Goal: Task Accomplishment & Management: Manage account settings

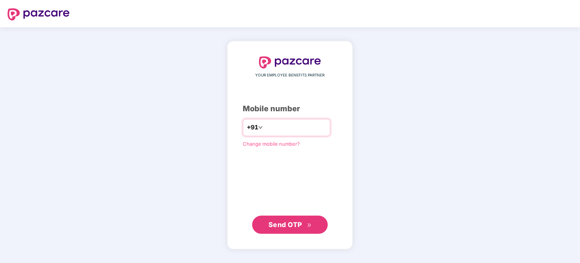
type input "**********"
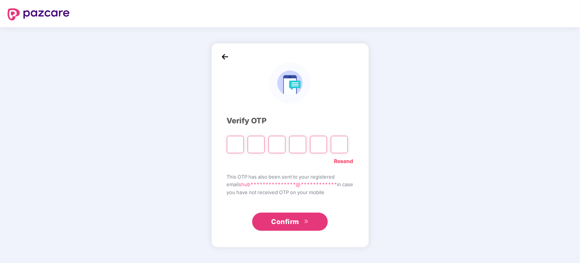
type input "*"
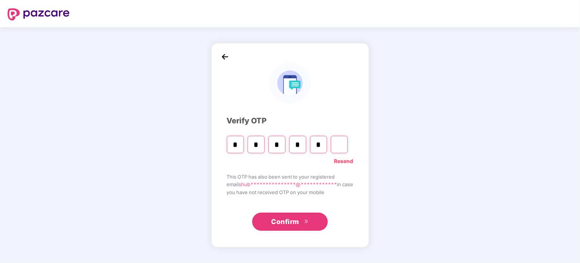
type input "*"
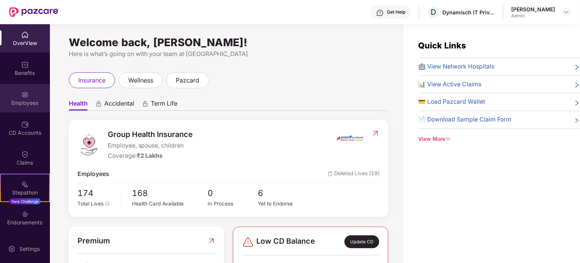
click at [10, 98] on div "Employees" at bounding box center [25, 98] width 50 height 28
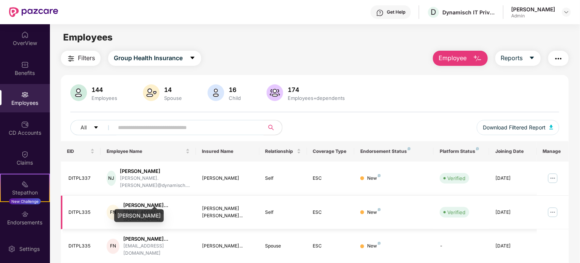
click at [162, 201] on div "[PERSON_NAME]..." at bounding box center [156, 204] width 67 height 7
click at [550, 206] on img at bounding box center [553, 212] width 12 height 12
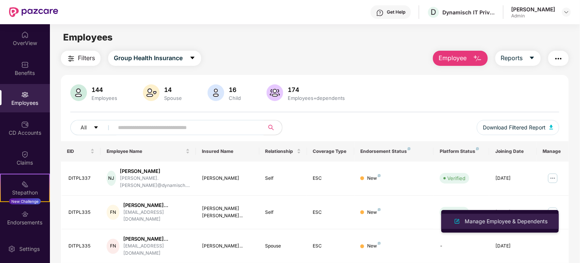
click at [514, 217] on div "Manage Employee & Dependents" at bounding box center [506, 221] width 86 height 8
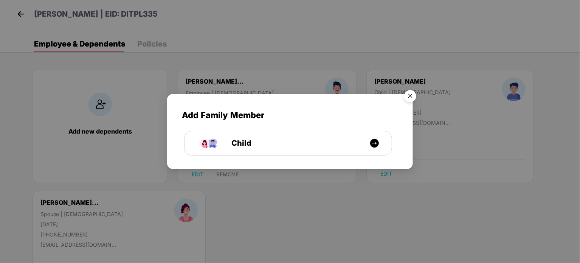
click at [411, 95] on img "Close" at bounding box center [410, 97] width 21 height 21
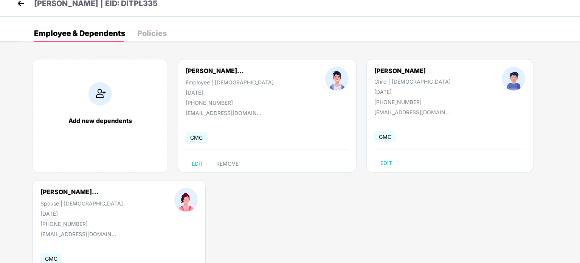
scroll to position [41, 0]
